Goal: Task Accomplishment & Management: Use online tool/utility

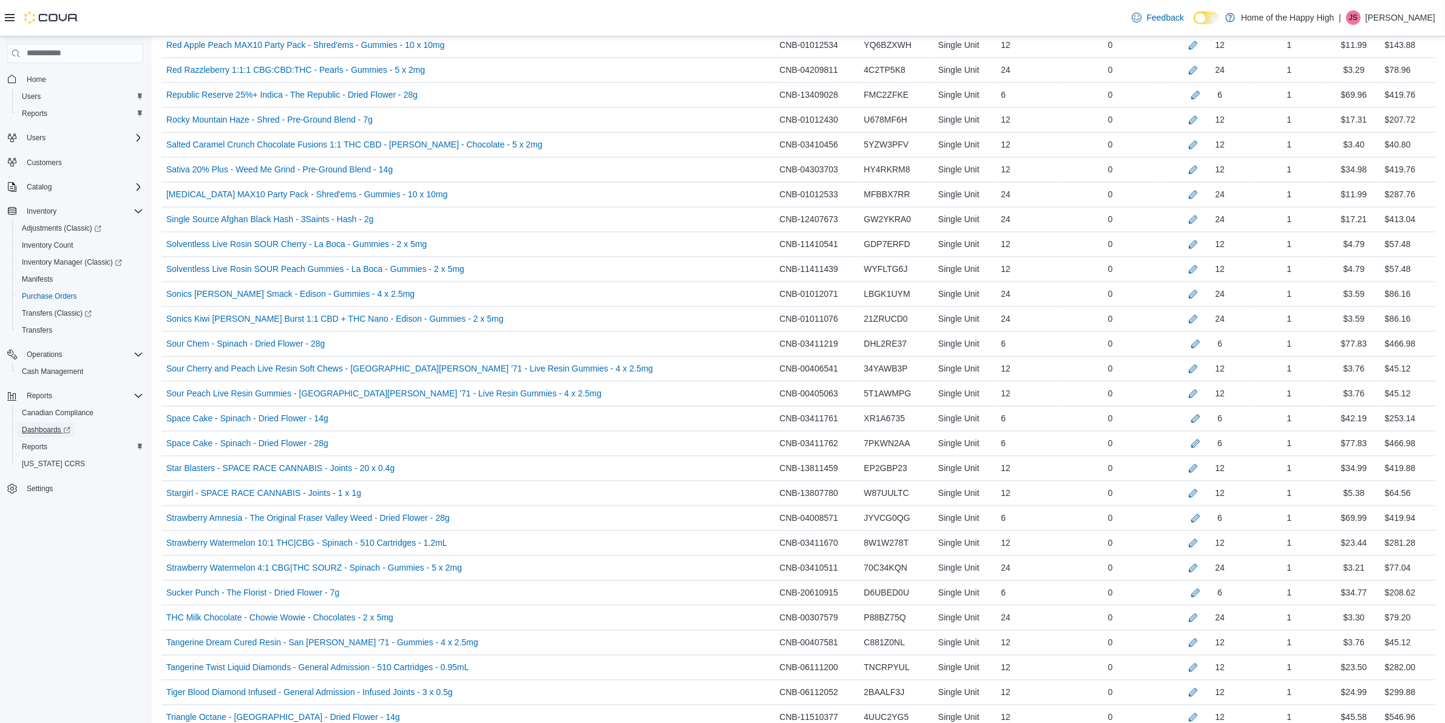
scroll to position [3393, 0]
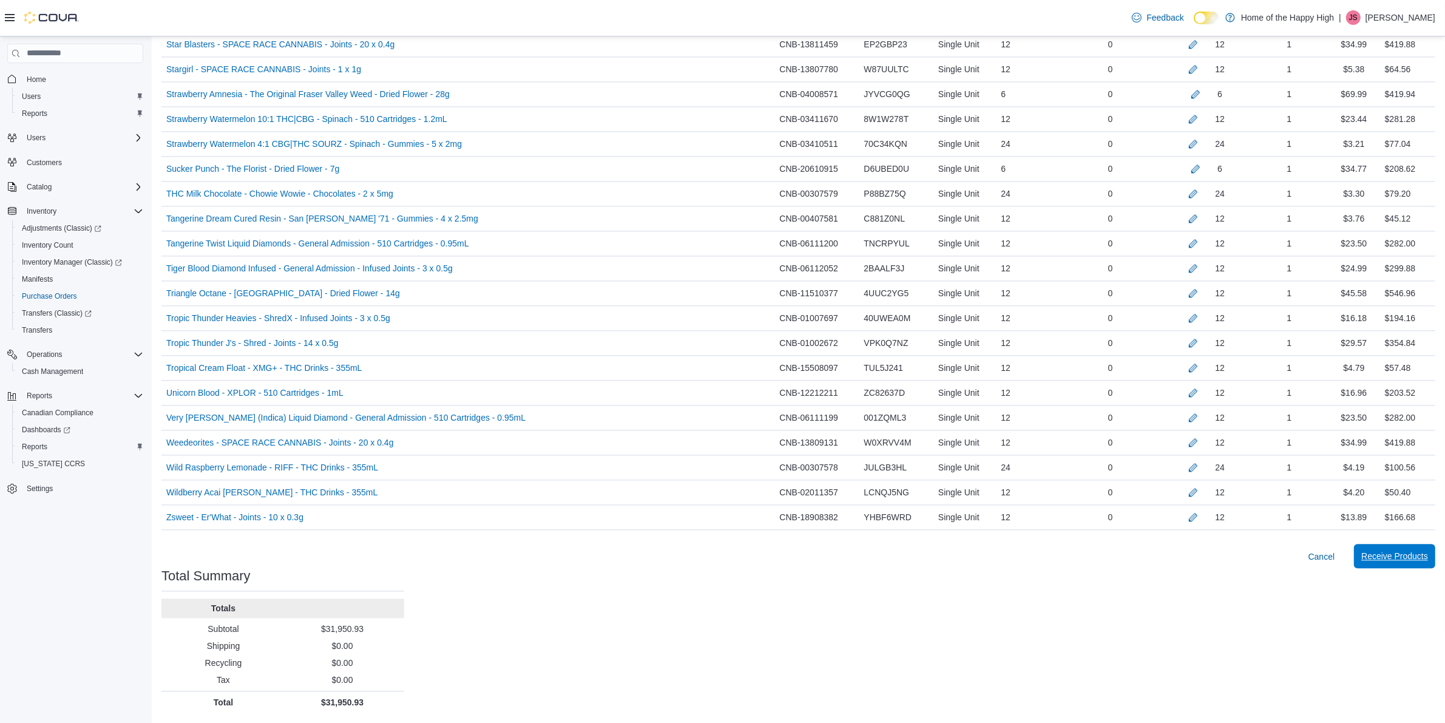
click at [1378, 549] on span "Receive Products" at bounding box center [1394, 556] width 67 height 24
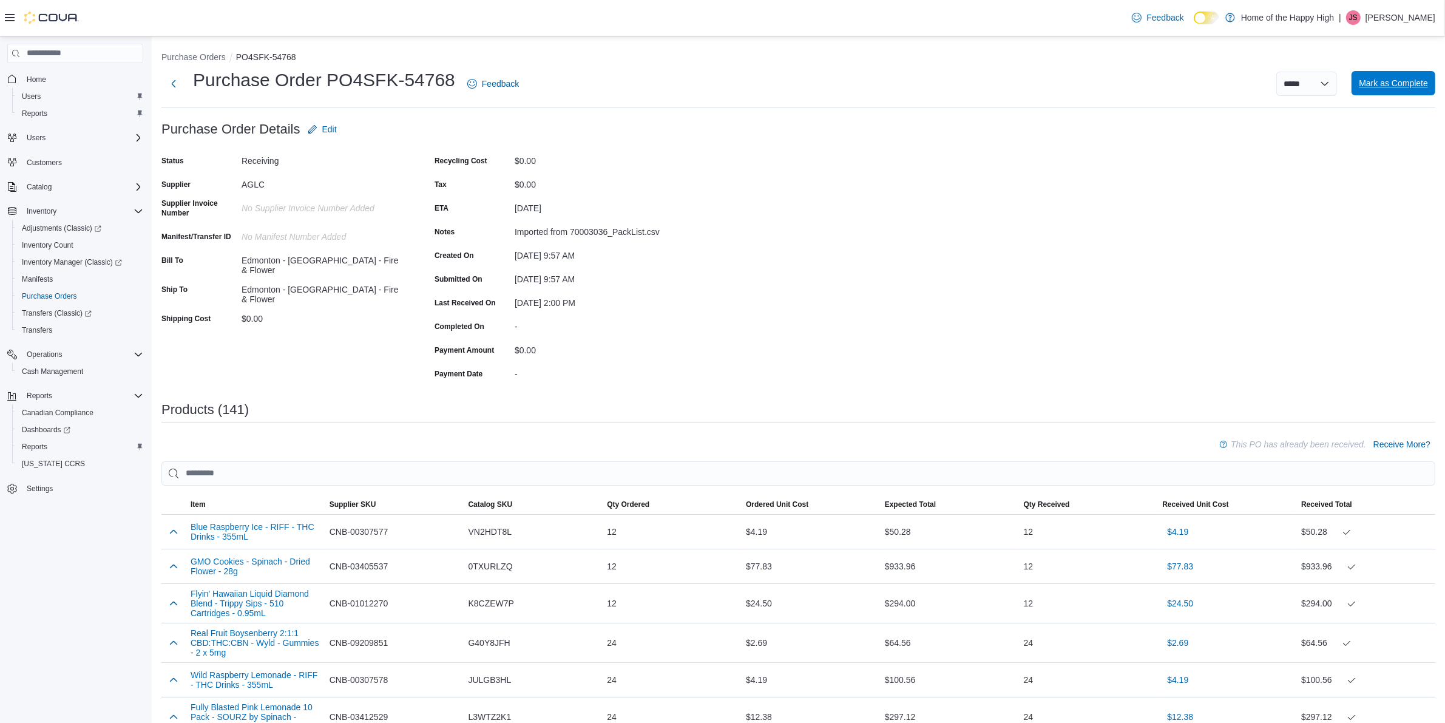
click at [1419, 82] on span "Mark as Complete" at bounding box center [1393, 83] width 69 height 12
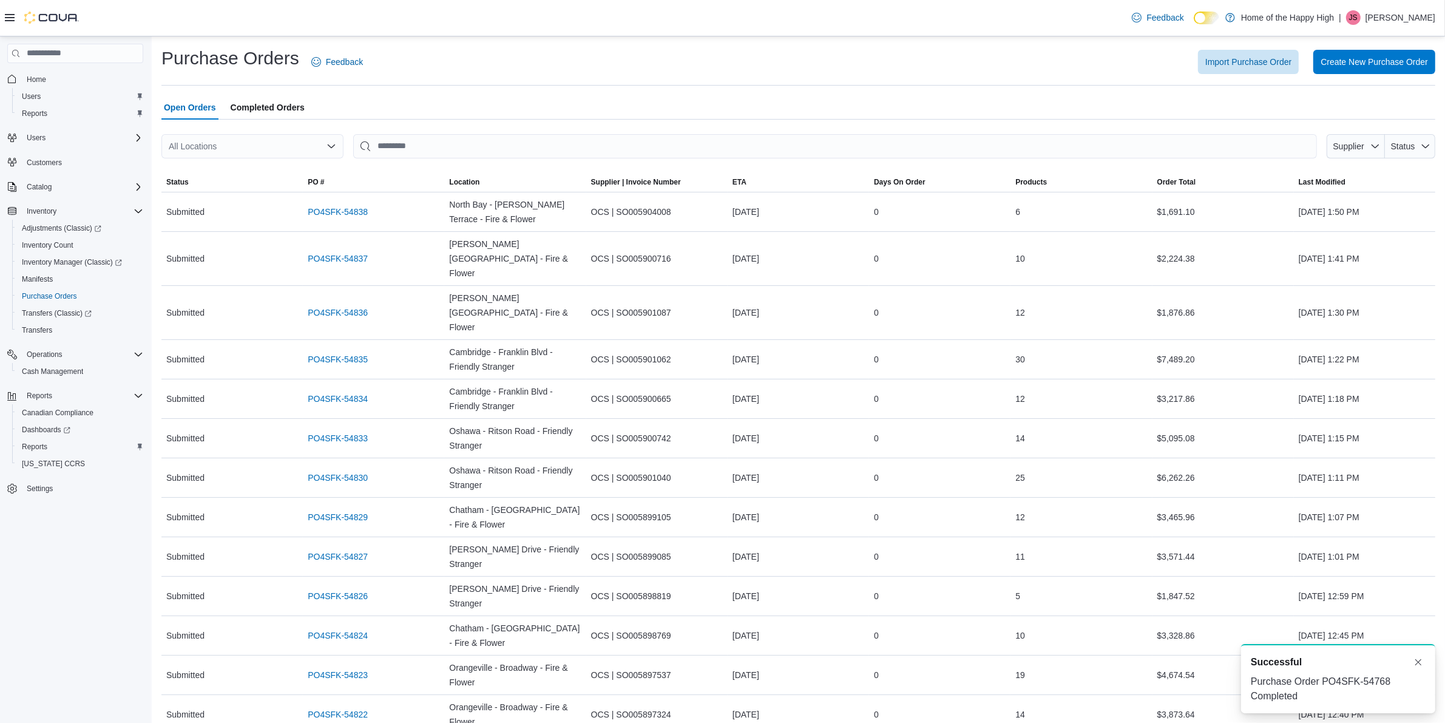
click at [249, 100] on span "Completed Orders" at bounding box center [268, 107] width 74 height 24
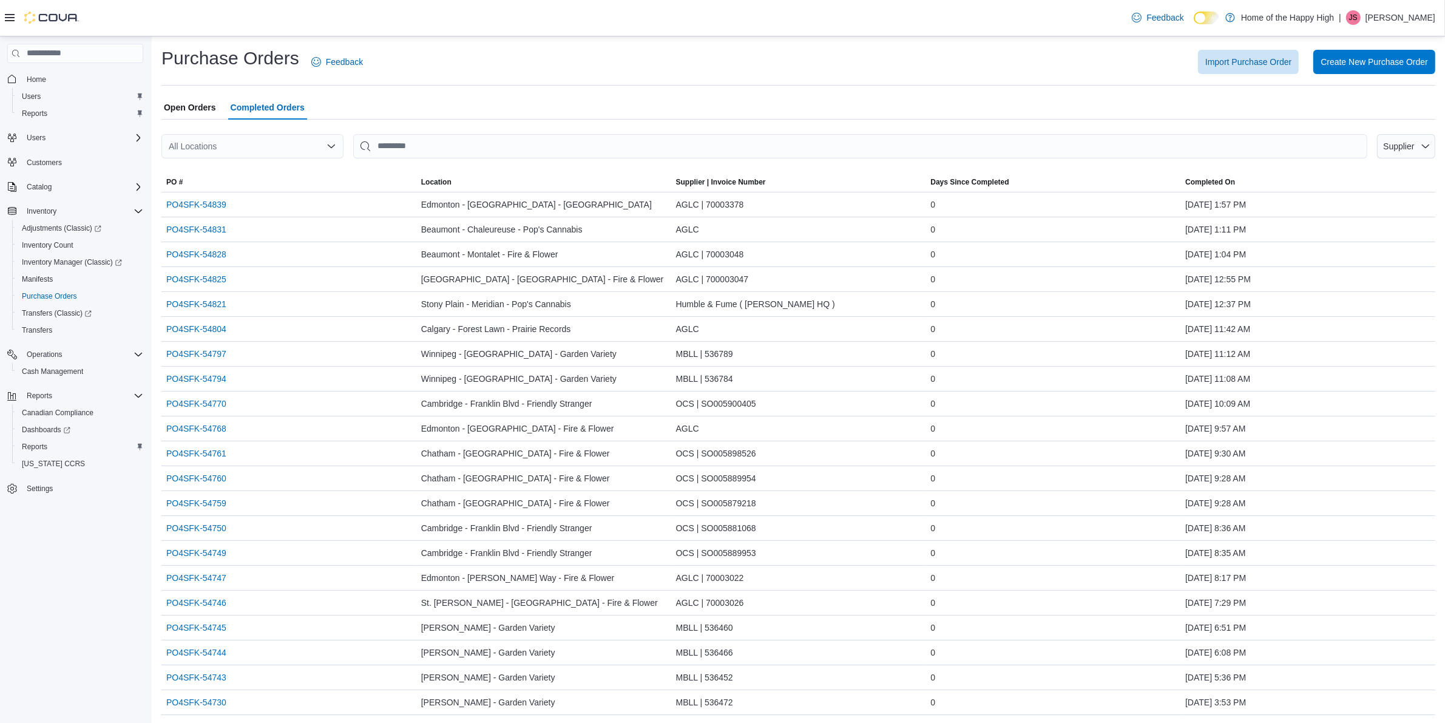
click at [259, 154] on div "All Locations" at bounding box center [252, 146] width 182 height 24
type input "*****"
click at [259, 165] on span "Edmonton - [GEOGRAPHIC_DATA] - Fire & Flower" at bounding box center [322, 166] width 193 height 12
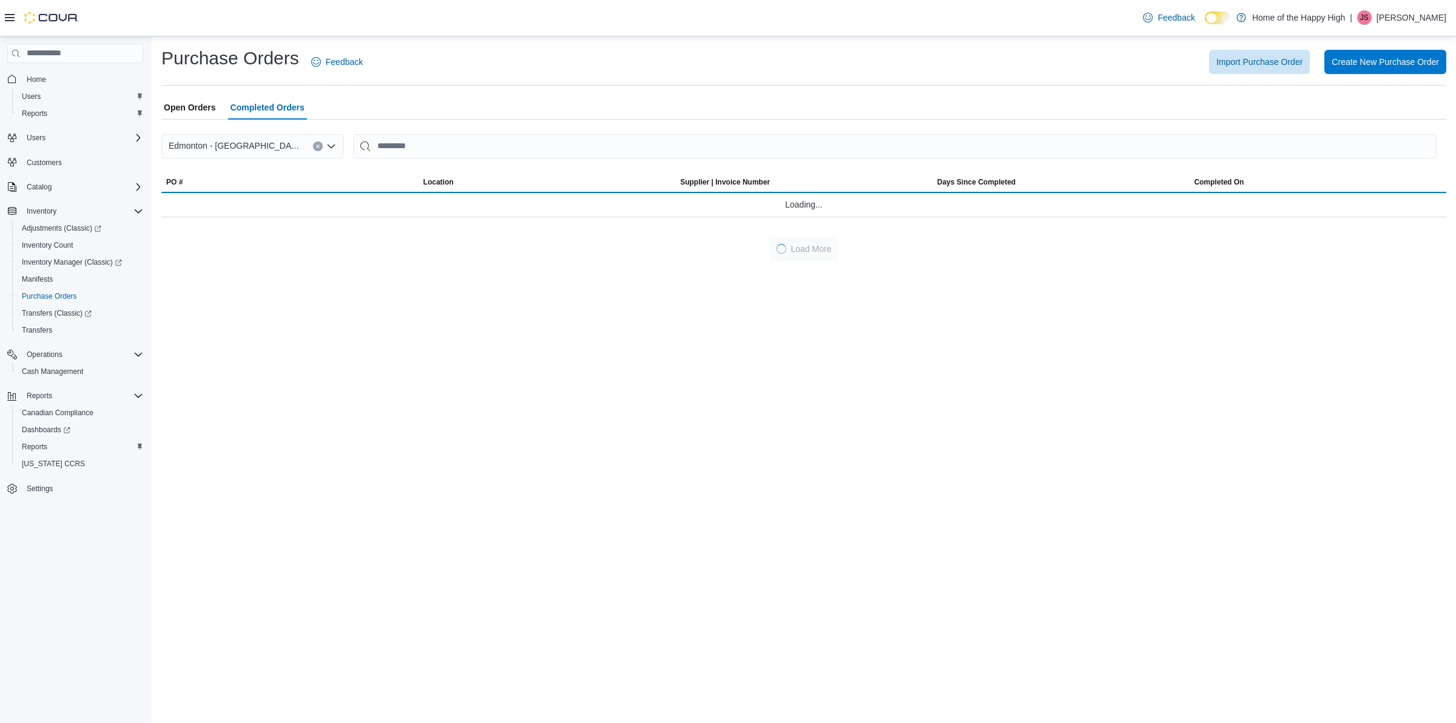
click at [401, 111] on div "Open Orders Completed Orders" at bounding box center [803, 107] width 1285 height 24
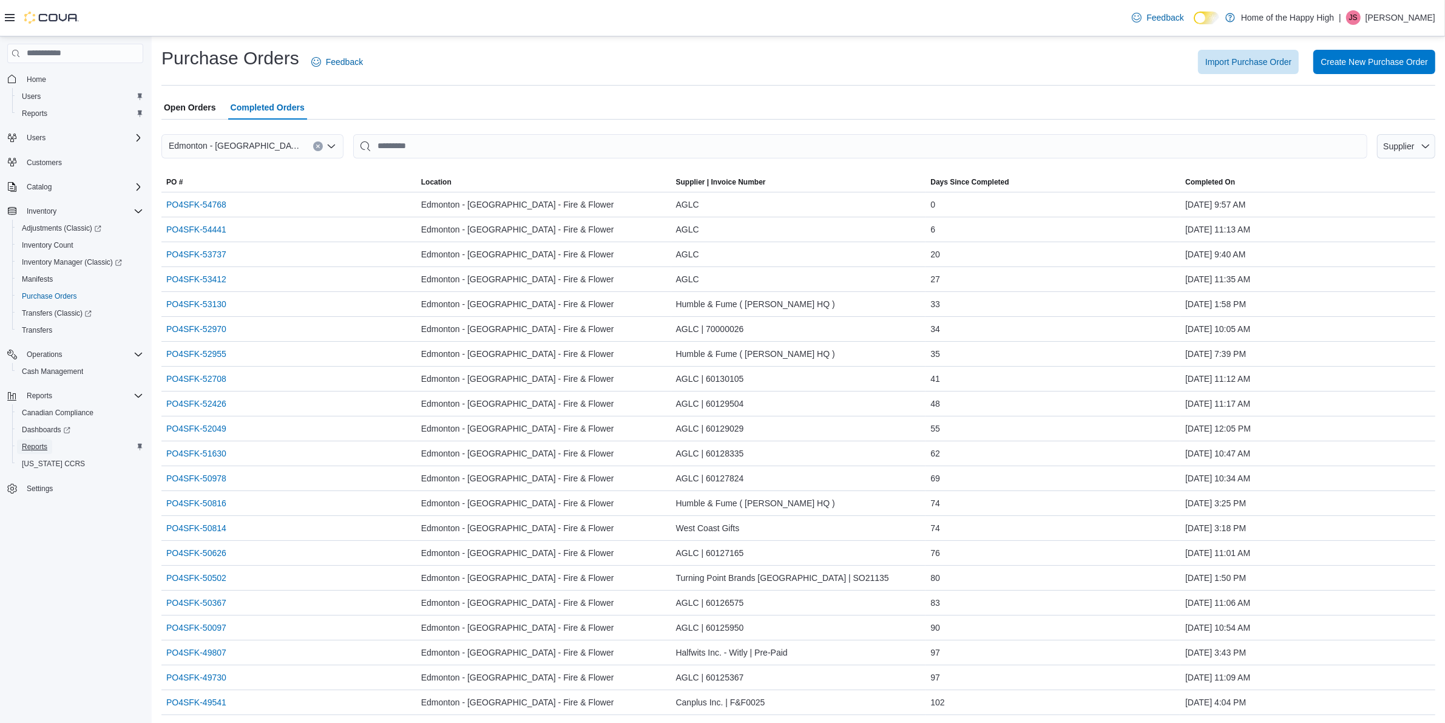
click at [23, 444] on span "Reports" at bounding box center [34, 447] width 25 height 10
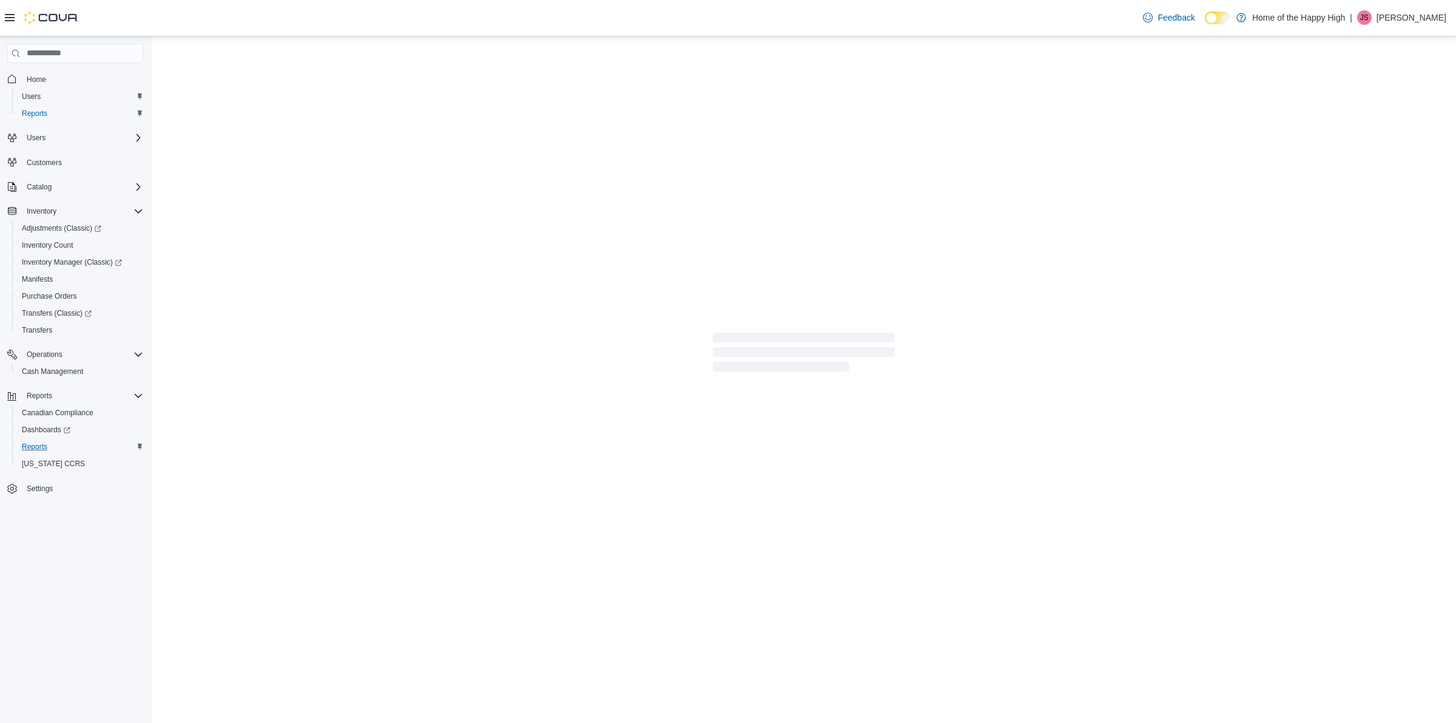
click at [5, 16] on icon at bounding box center [10, 18] width 10 height 10
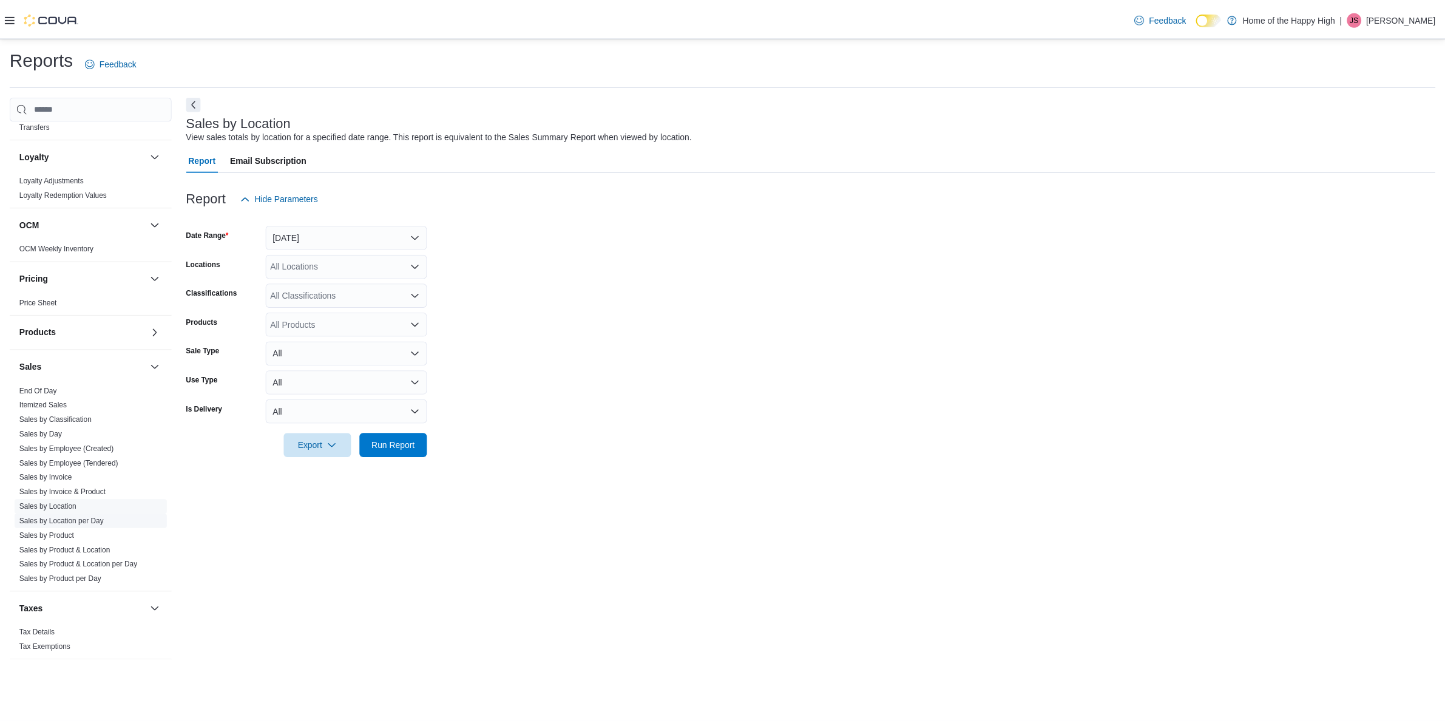
scroll to position [537, 0]
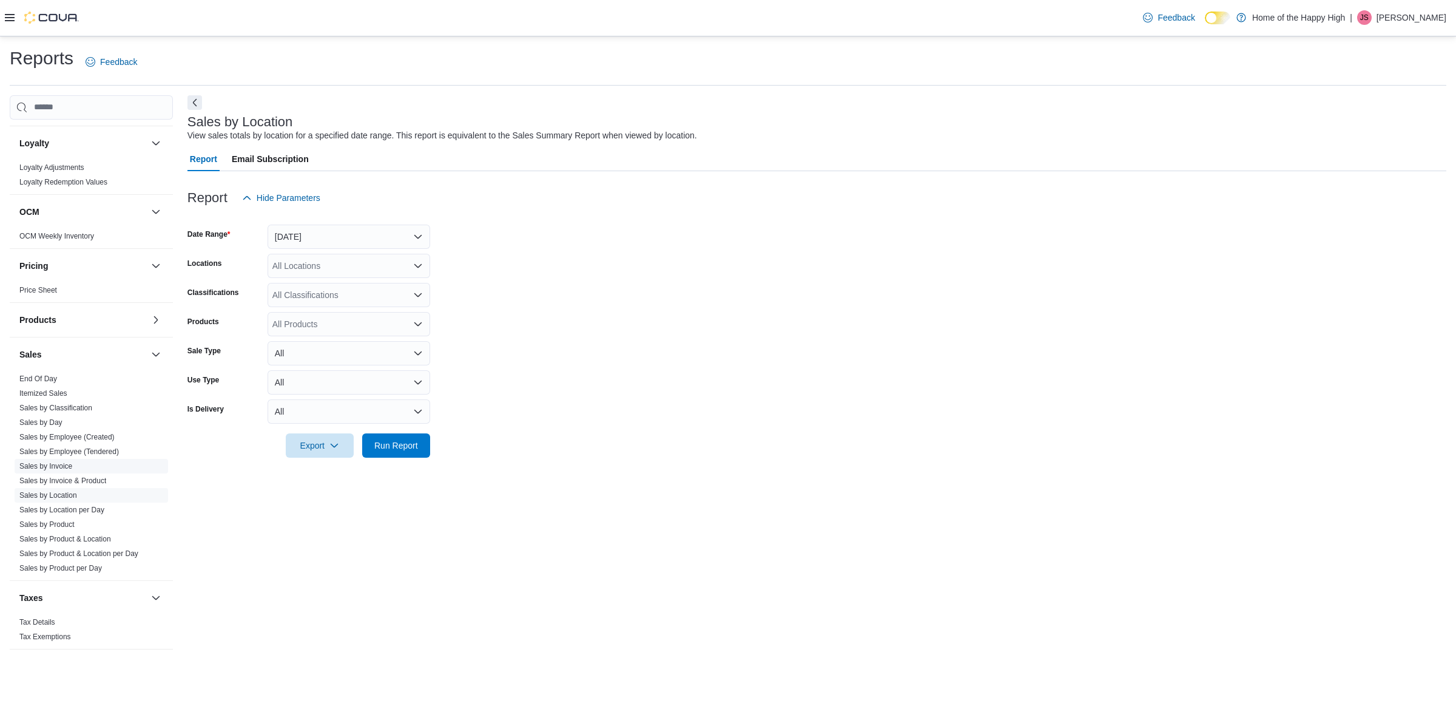
click at [65, 468] on link "Sales by Invoice" at bounding box center [45, 466] width 53 height 8
click at [286, 270] on div "All Locations" at bounding box center [349, 266] width 163 height 24
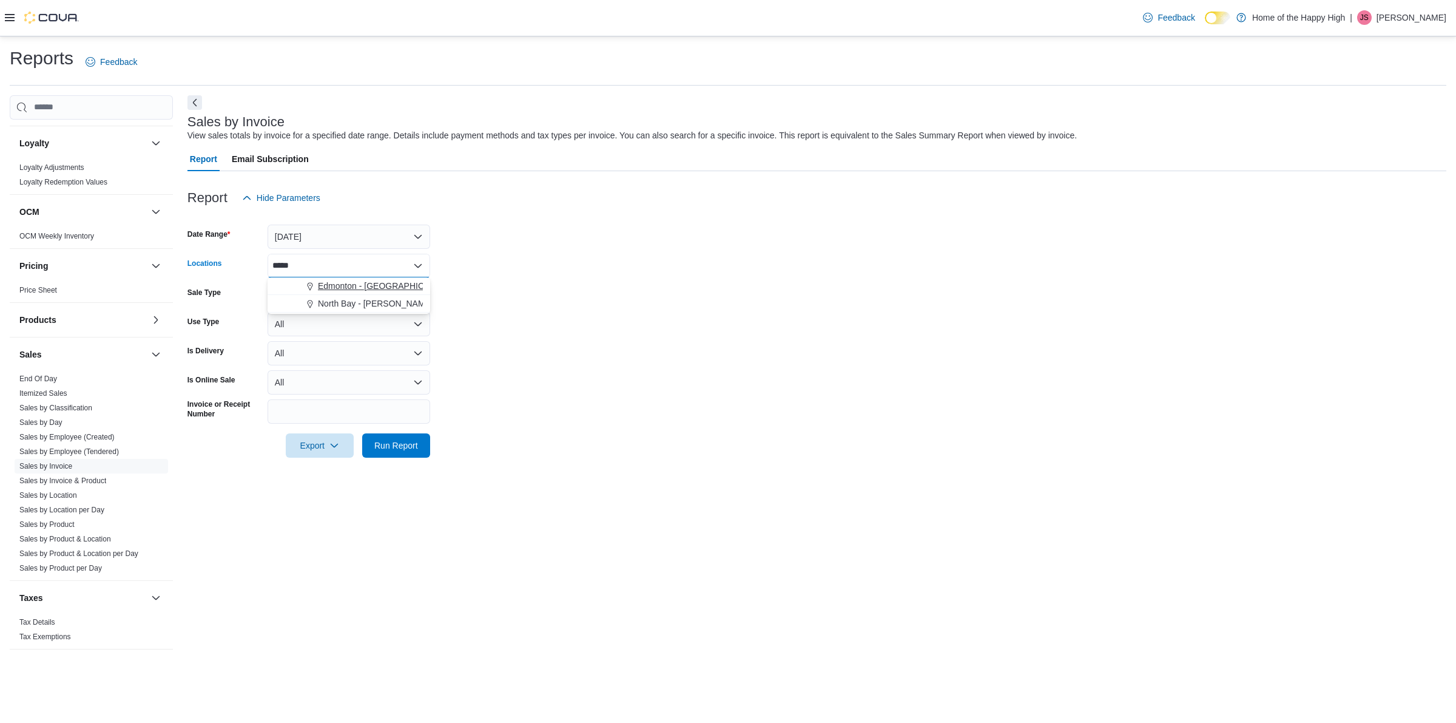
type input "*****"
click at [322, 288] on span "Edmonton - [GEOGRAPHIC_DATA] - Fire & Flower" at bounding box center [414, 286] width 193 height 12
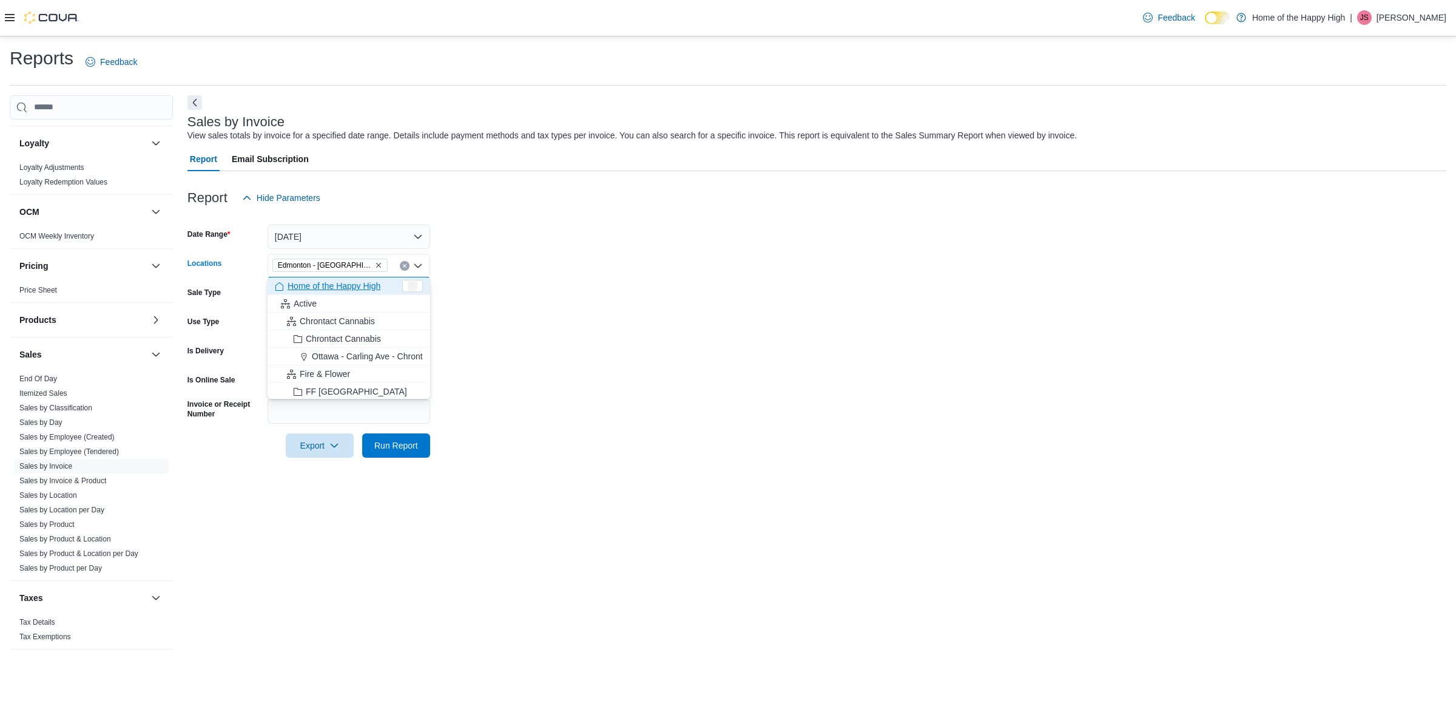
click at [529, 276] on form "Date Range Yesterday Locations Edmonton - Terrace Plaza - Fire & Flower Combo b…" at bounding box center [817, 334] width 1259 height 248
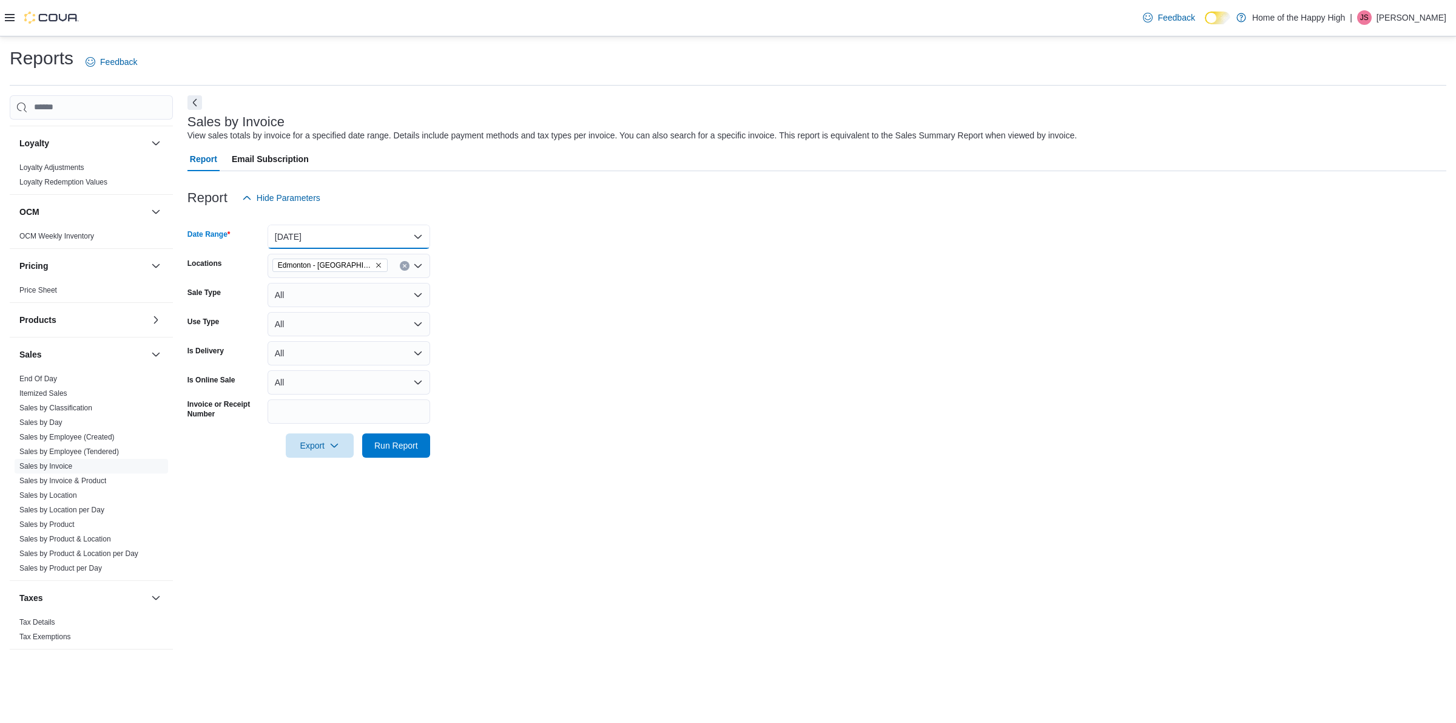
click at [350, 237] on button "Yesterday" at bounding box center [349, 237] width 163 height 24
click at [328, 281] on span "Today" at bounding box center [356, 284] width 138 height 15
click at [417, 455] on span "Run Report" at bounding box center [396, 445] width 53 height 24
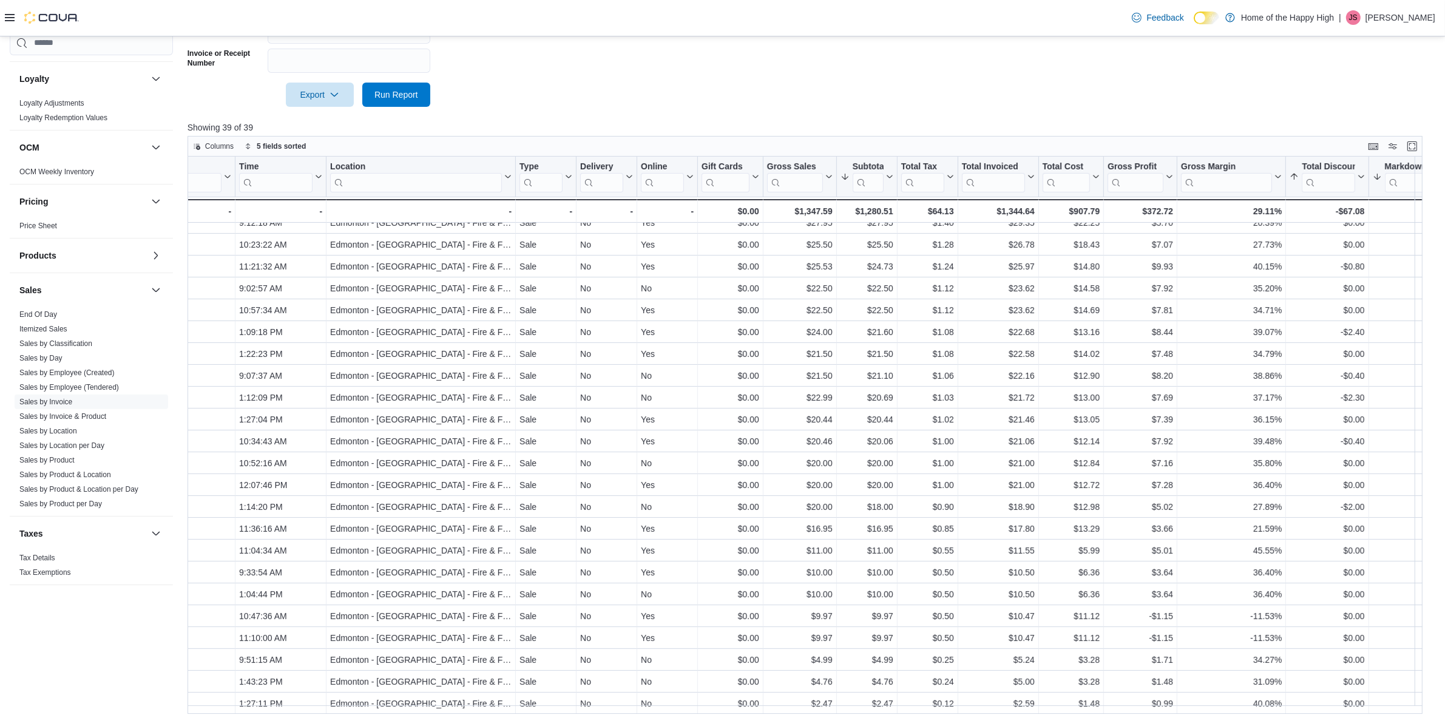
scroll to position [368, 251]
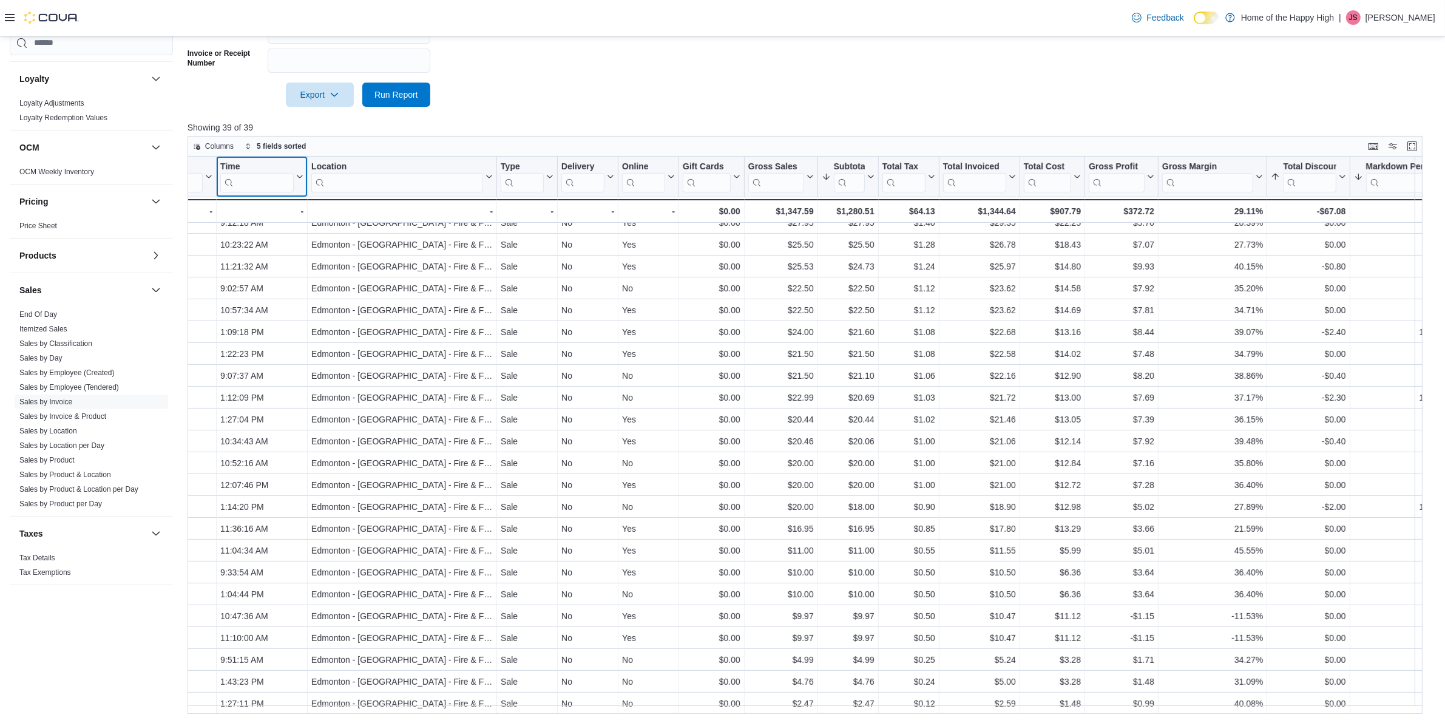
click at [256, 169] on div "Time" at bounding box center [256, 167] width 73 height 12
click at [271, 223] on span "Sort Low-High" at bounding box center [269, 223] width 46 height 10
drag, startPoint x: 335, startPoint y: 715, endPoint x: 425, endPoint y: 729, distance: 91.5
click at [425, 372] on html "Feedback Dark Mode Home of the Happy High | JS Jesse Specht Reports Feedback Ca…" at bounding box center [722, 10] width 1445 height 723
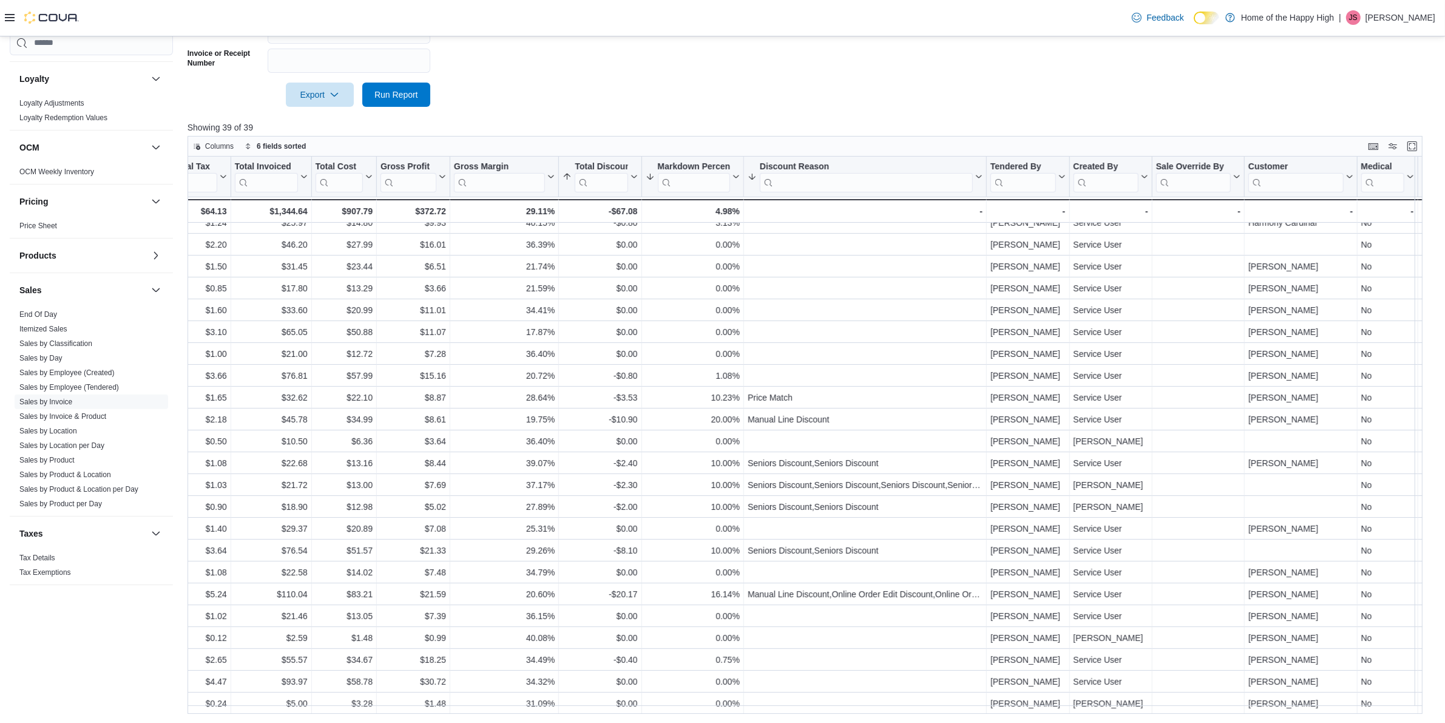
scroll to position [368, 965]
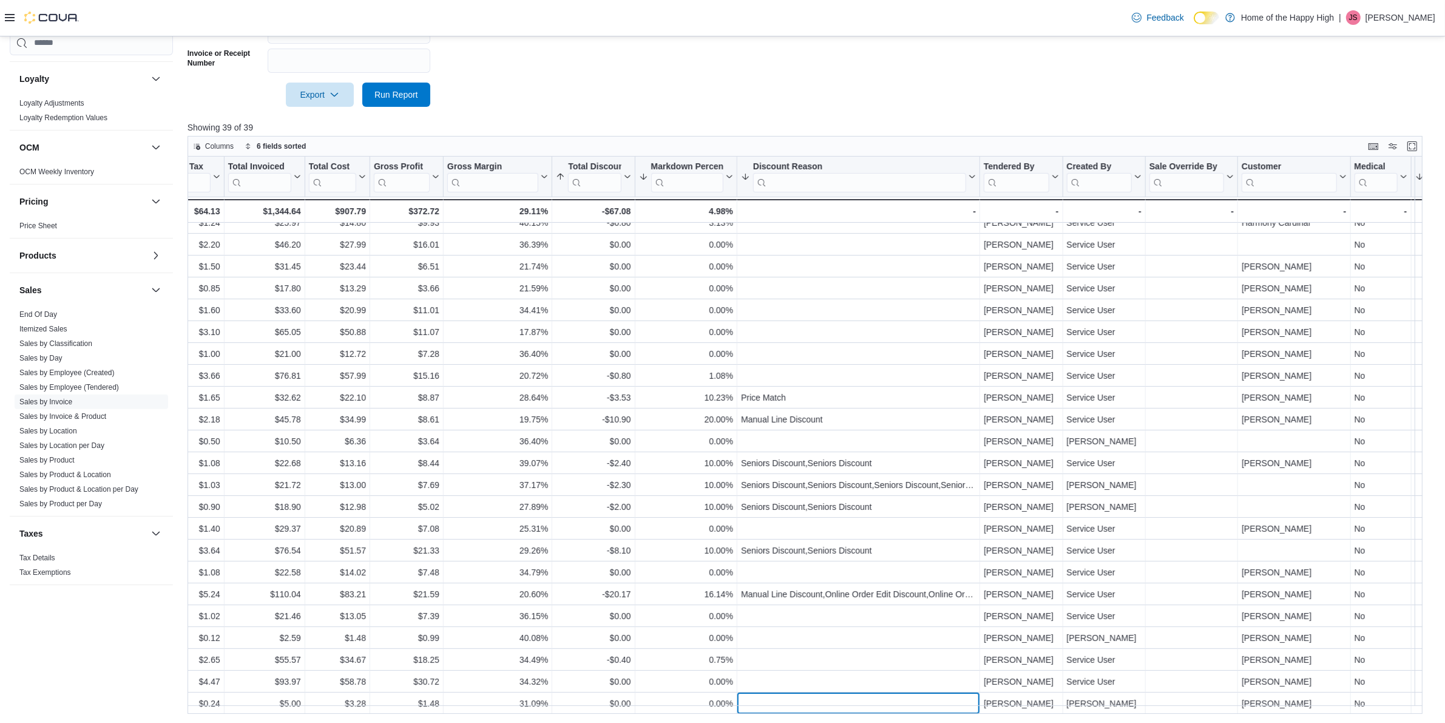
drag, startPoint x: 908, startPoint y: 705, endPoint x: 924, endPoint y: 707, distance: 16.0
click at [924, 707] on div "Invoice # Click to view column header actions Receipt # Click to view column he…" at bounding box center [811, 436] width 1246 height 558
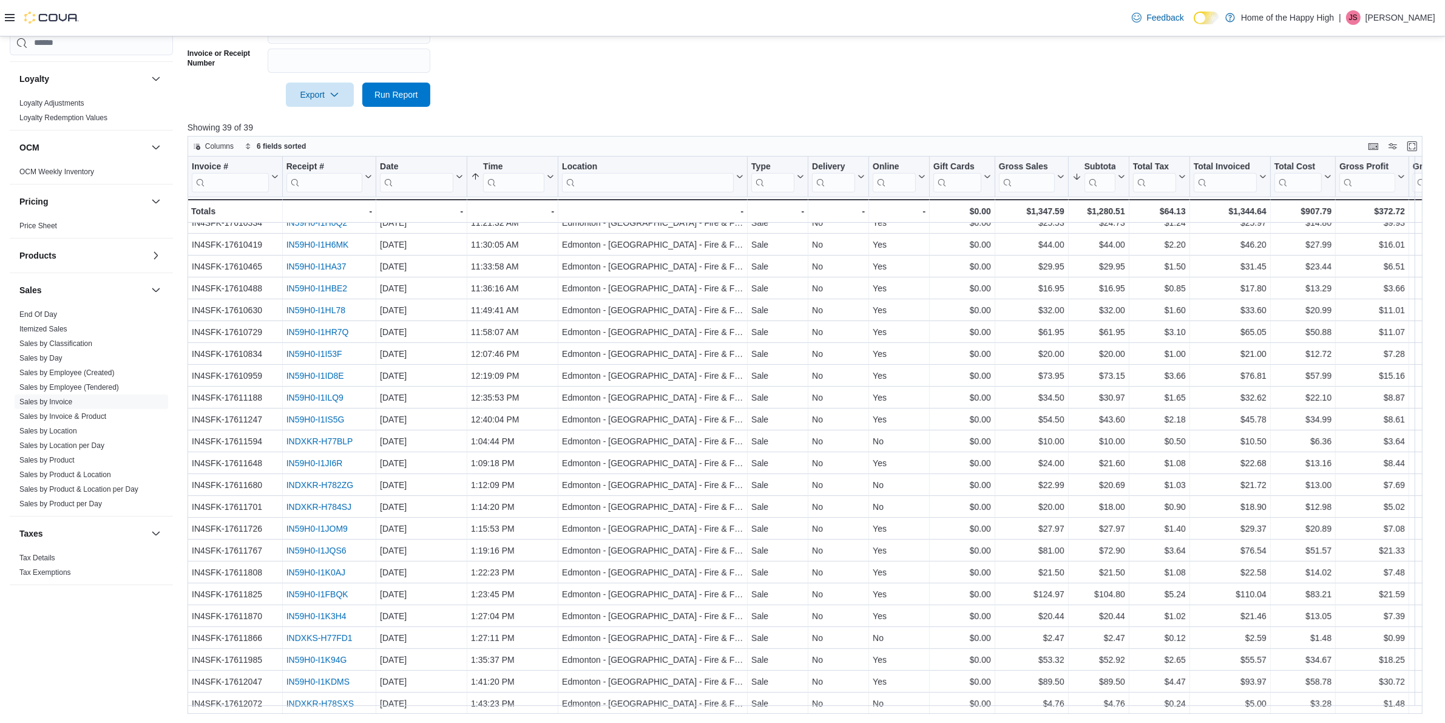
scroll to position [368, 6]
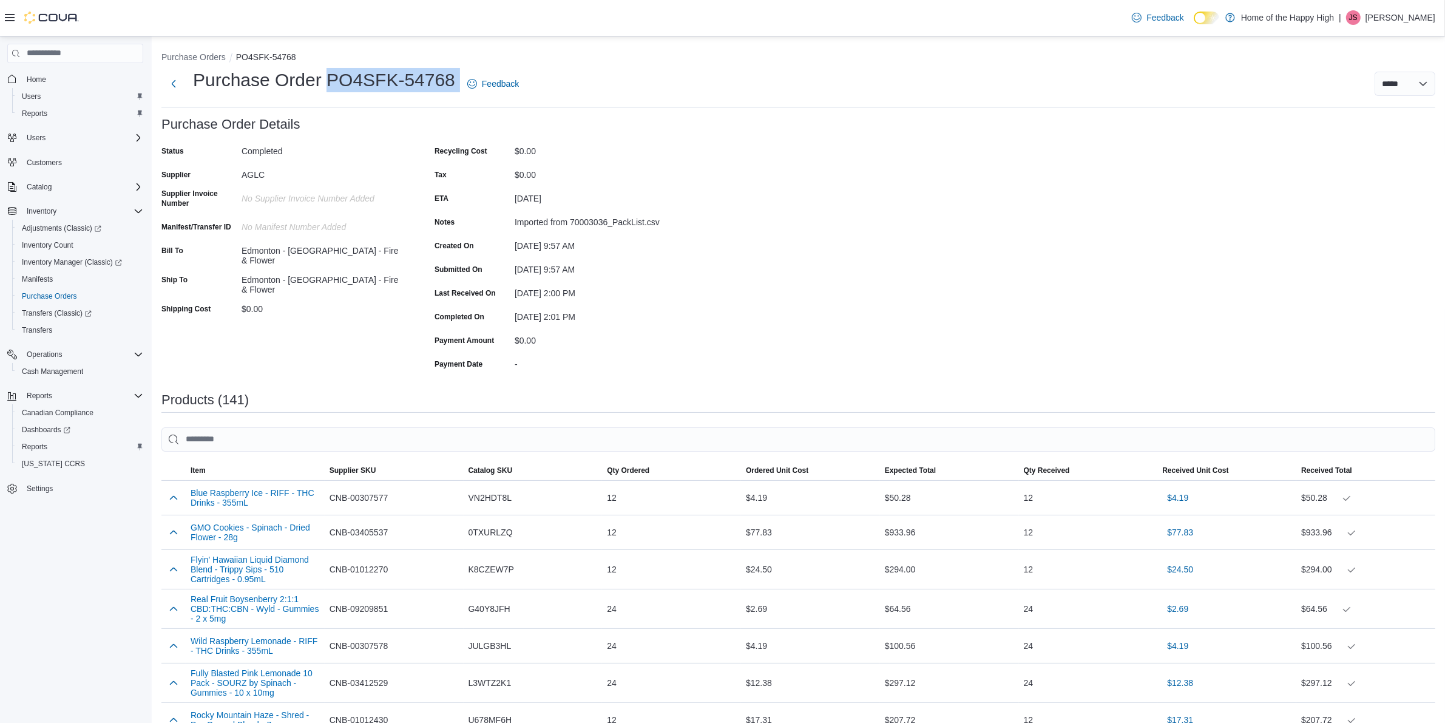
drag, startPoint x: 459, startPoint y: 78, endPoint x: 326, endPoint y: 68, distance: 132.6
click at [326, 68] on div "Purchase Order PO4SFK-54768 Feedback" at bounding box center [342, 84] width 362 height 32
copy div "PO4SFK-54768"
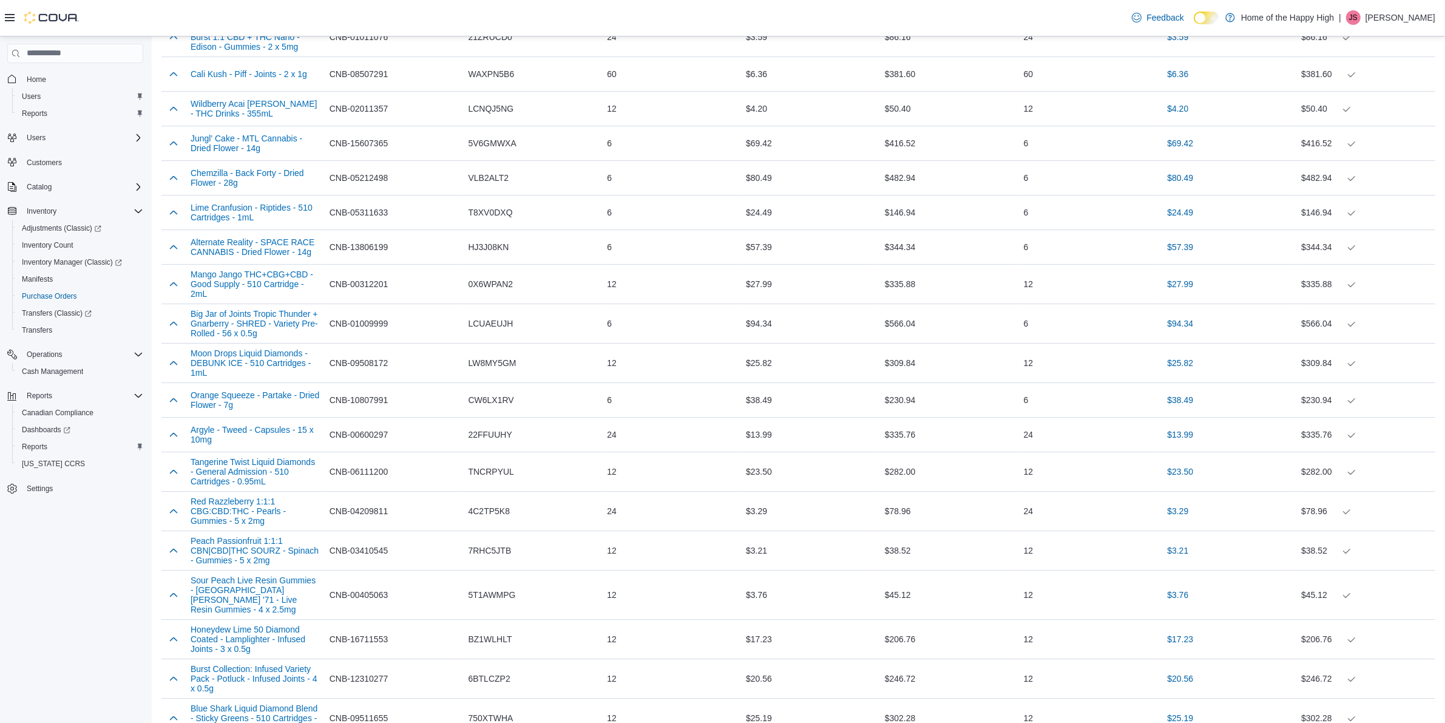
scroll to position [4997, 0]
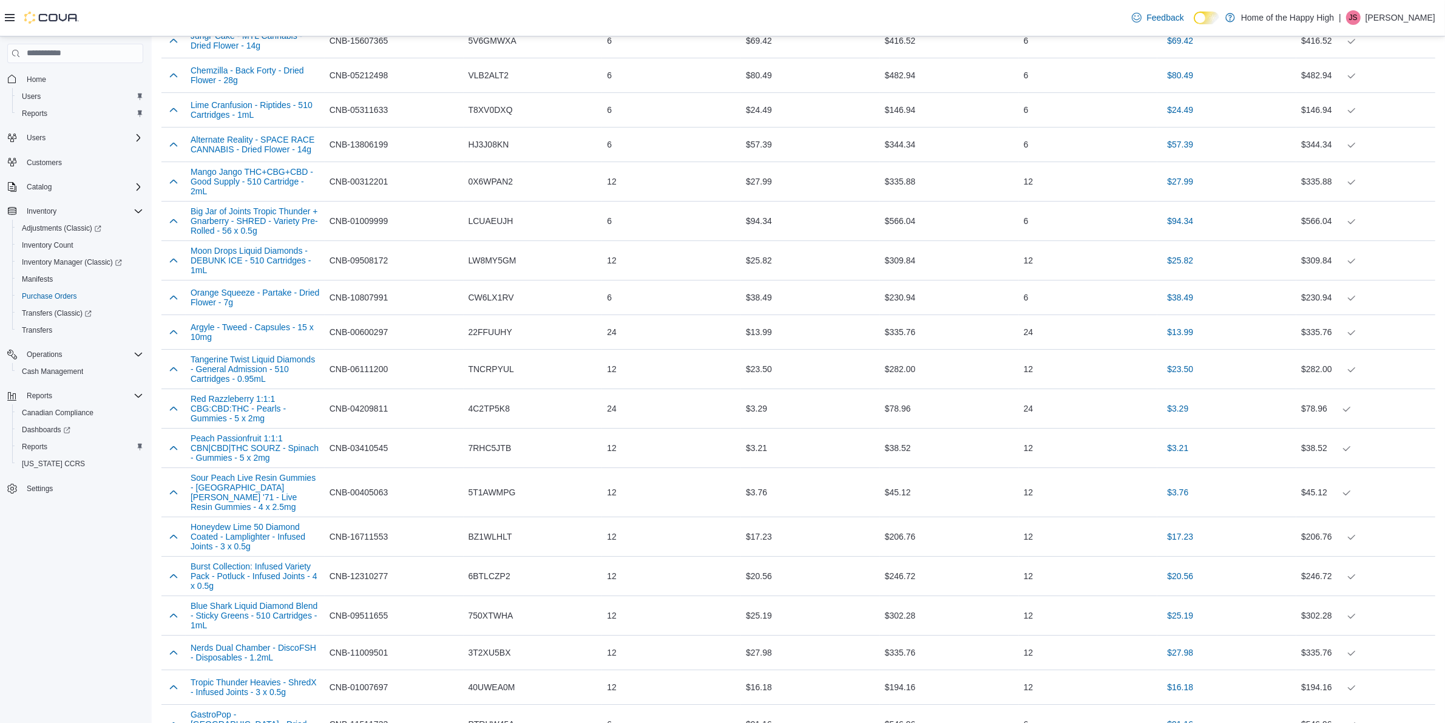
copy p "31,950.93"
